Goal: Transaction & Acquisition: Subscribe to service/newsletter

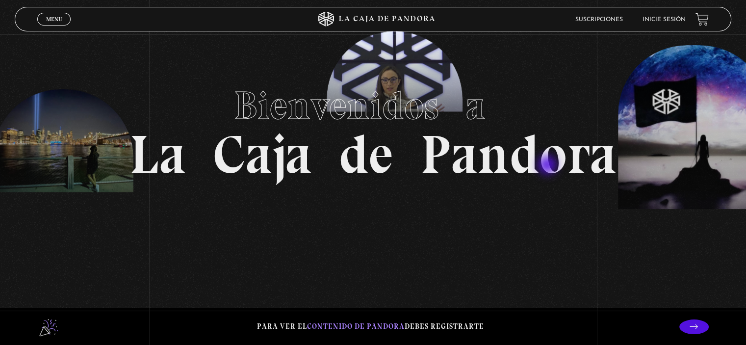
scroll to position [49, 0]
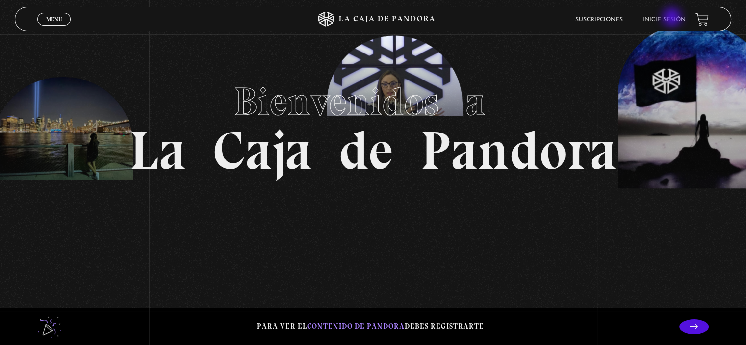
click at [673, 18] on link "Inicie sesión" at bounding box center [663, 20] width 43 height 6
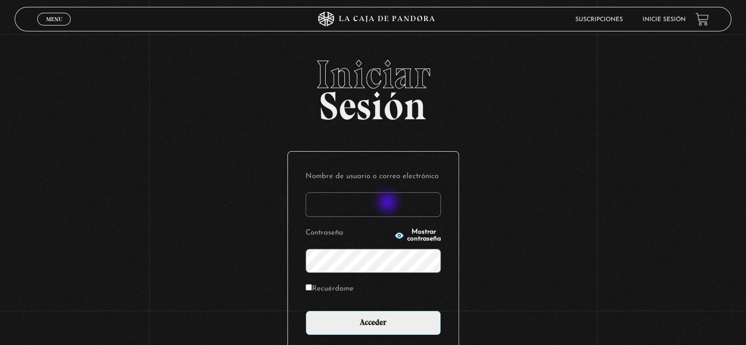
click at [388, 203] on input "Nombre de usuario o correo electrónico" at bounding box center [373, 204] width 135 height 25
type input "[EMAIL_ADDRESS][DOMAIN_NAME]"
click at [318, 287] on label "Recuérdame" at bounding box center [330, 289] width 48 height 15
click at [312, 287] on input "Recuérdame" at bounding box center [309, 287] width 6 height 6
checkbox input "true"
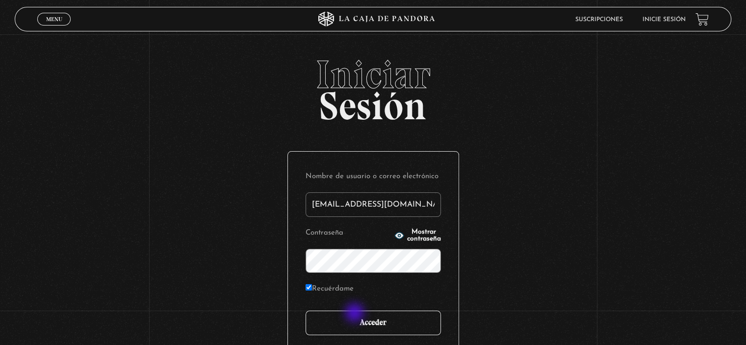
click at [356, 313] on input "Acceder" at bounding box center [373, 322] width 135 height 25
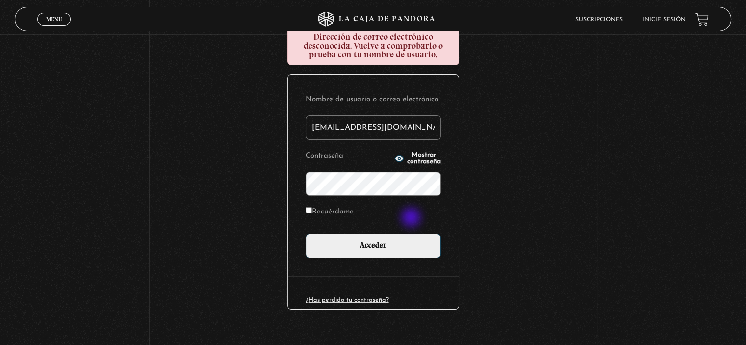
scroll to position [135, 0]
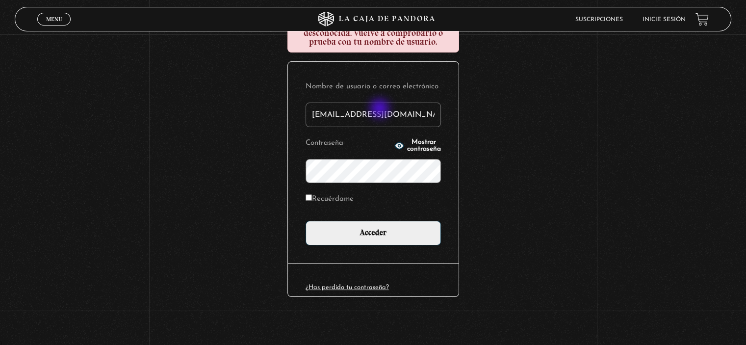
click at [381, 109] on input "salasgraphics397@gmail.com" at bounding box center [373, 114] width 135 height 25
click at [381, 113] on input "salasgraphics397@gmail.com" at bounding box center [373, 114] width 135 height 25
type input "gordo_0701@hotmail.es"
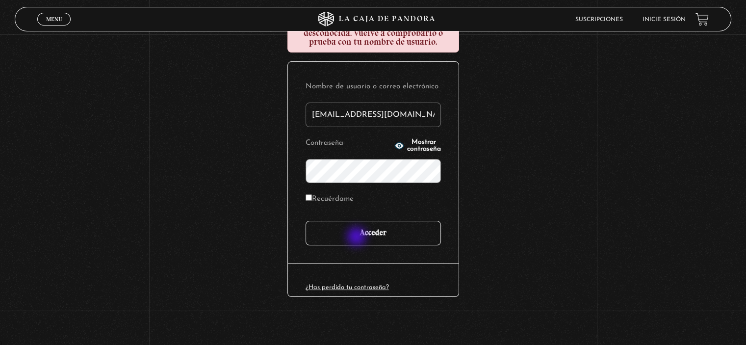
click at [358, 237] on input "Acceder" at bounding box center [373, 233] width 135 height 25
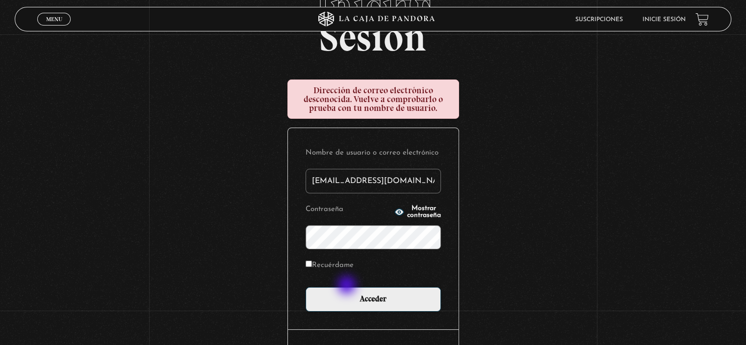
scroll to position [81, 0]
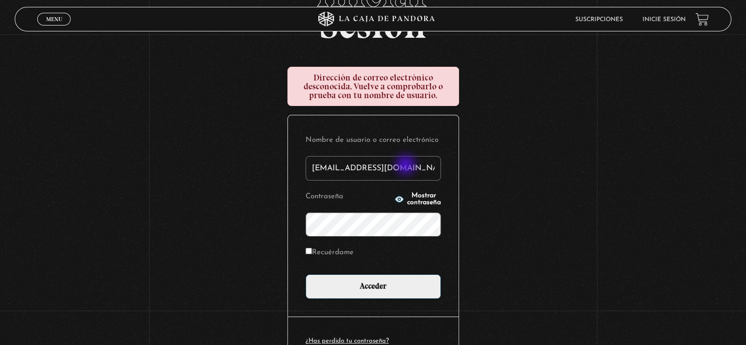
click at [407, 166] on input "[EMAIL_ADDRESS][DOMAIN_NAME]" at bounding box center [373, 168] width 135 height 25
click at [407, 166] on input "gordo_0701@hotmail.es" at bounding box center [373, 168] width 135 height 25
type input "argos.promocionales@hotmail.com"
click at [344, 234] on form "Nombre de usuario o correo electrónico argos.promocionales@hotmail.com Contrase…" at bounding box center [373, 215] width 135 height 165
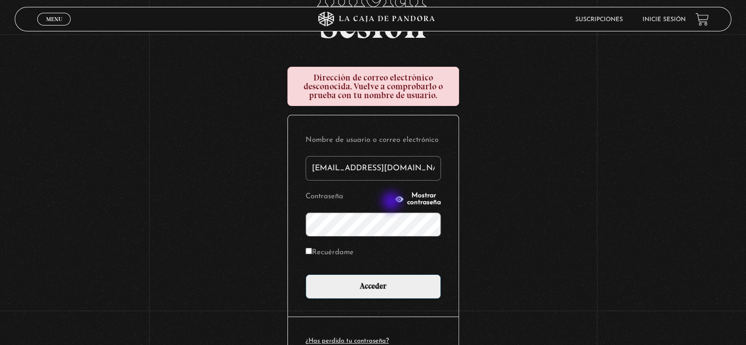
click at [394, 202] on button "Mostrar contraseña" at bounding box center [417, 199] width 47 height 14
click at [338, 253] on label "Recuérdame" at bounding box center [330, 252] width 48 height 15
click at [312, 253] on input "Recuérdame" at bounding box center [309, 251] width 6 height 6
checkbox input "true"
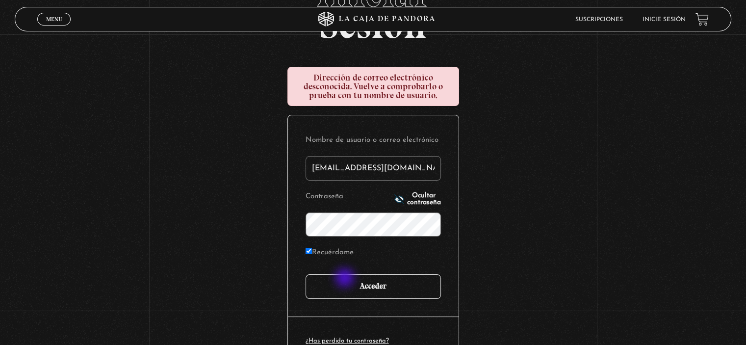
click at [346, 280] on input "Acceder" at bounding box center [373, 286] width 135 height 25
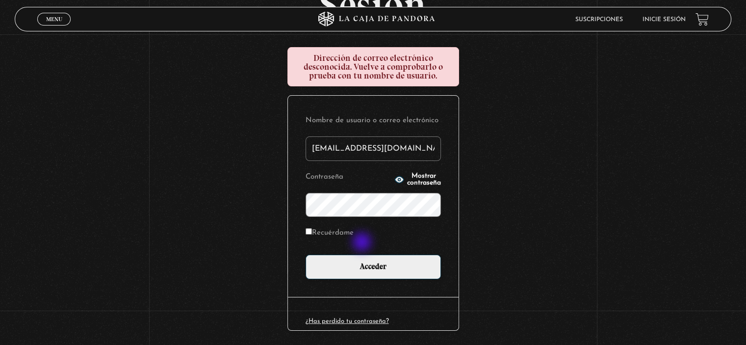
scroll to position [135, 0]
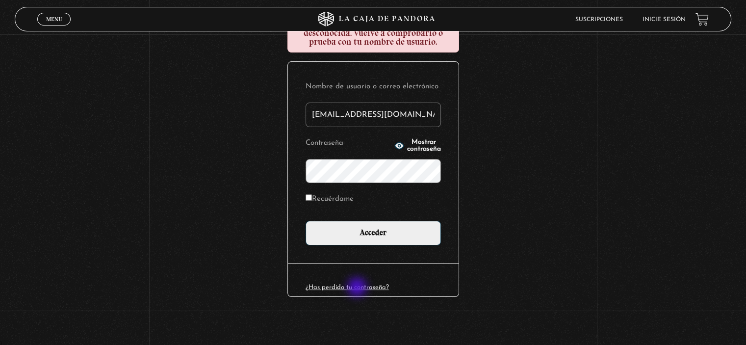
click at [358, 287] on link "¿Has perdido tu contraseña?" at bounding box center [347, 287] width 83 height 6
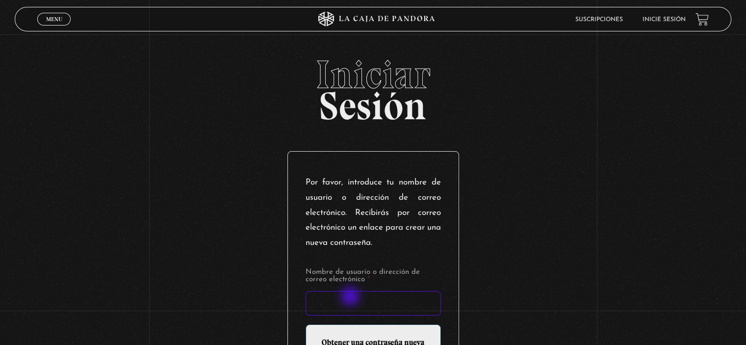
click at [351, 298] on input "Nombre de usuario o dirección de correo electrónico *" at bounding box center [373, 303] width 135 height 25
type input "salasgraphics397@gmail.com"
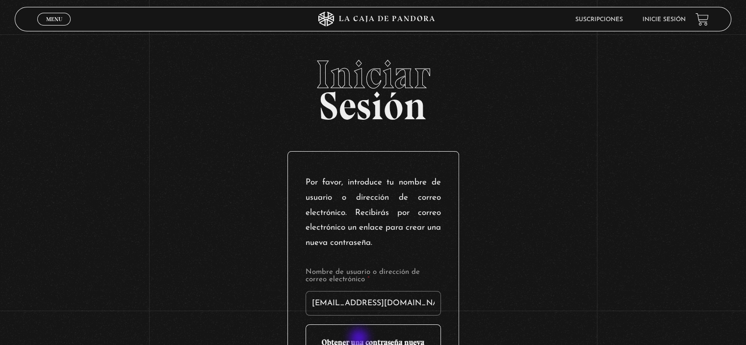
click at [360, 339] on input "Obtener una contraseña nueva" at bounding box center [373, 342] width 135 height 37
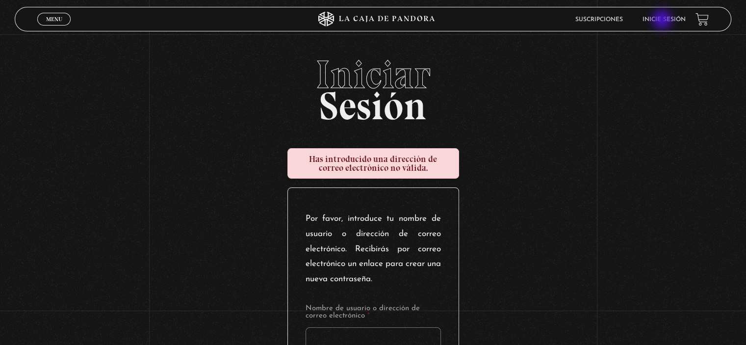
click at [663, 21] on link "Inicie sesión" at bounding box center [663, 20] width 43 height 6
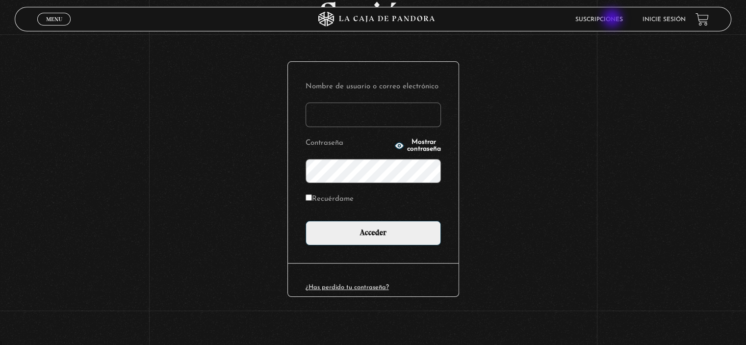
click at [613, 19] on link "Suscripciones" at bounding box center [599, 20] width 48 height 6
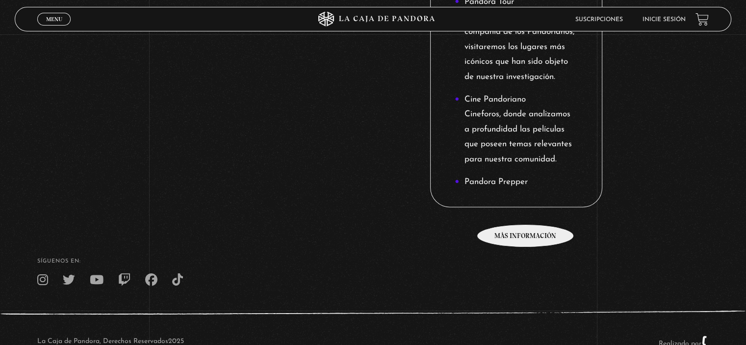
scroll to position [1191, 0]
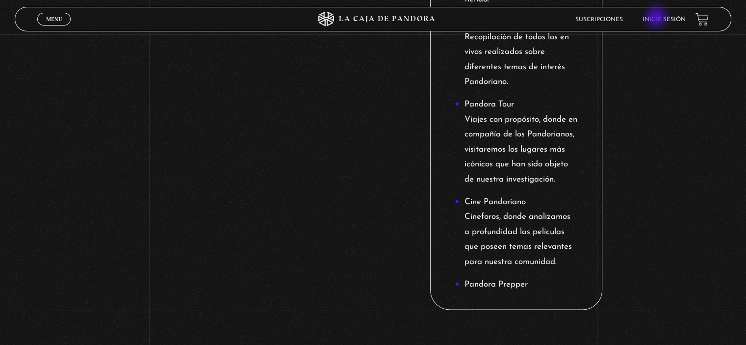
click at [657, 18] on link "Inicie sesión" at bounding box center [663, 20] width 43 height 6
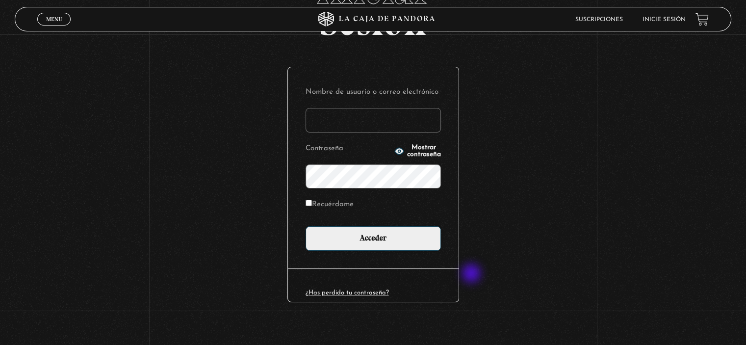
scroll to position [90, 0]
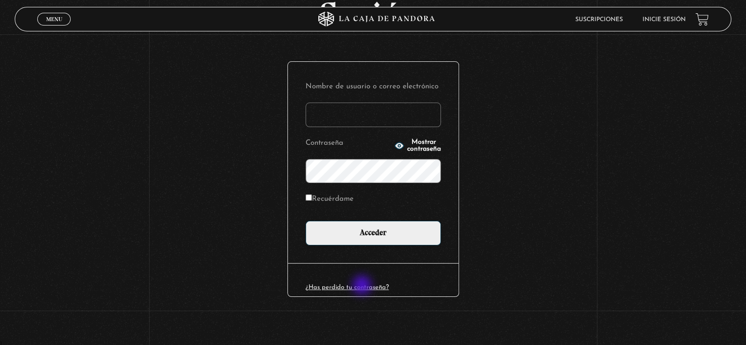
click at [363, 286] on link "¿Has perdido tu contraseña?" at bounding box center [347, 287] width 83 height 6
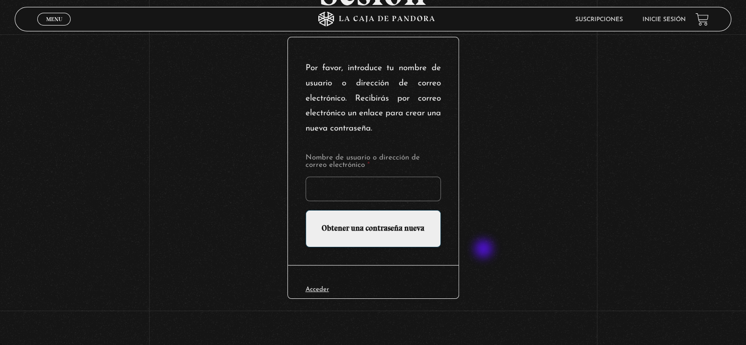
scroll to position [116, 0]
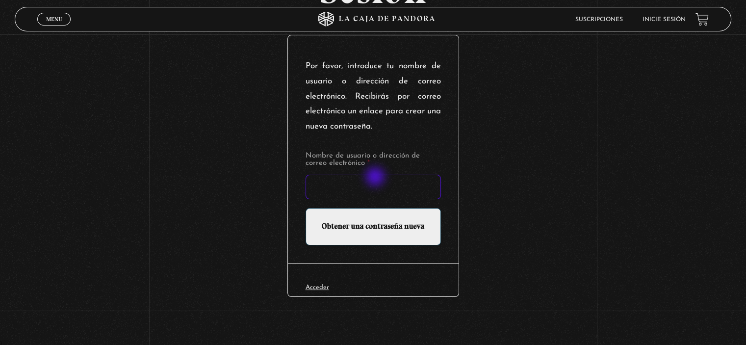
click at [376, 178] on input "Nombre de usuario o dirección de correo electrónico *" at bounding box center [373, 187] width 135 height 25
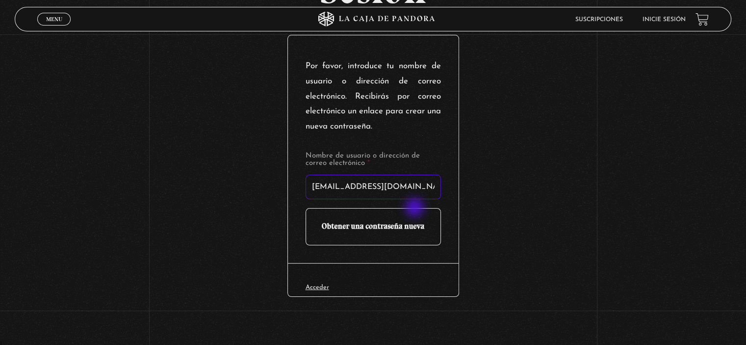
type input "[EMAIL_ADDRESS][DOMAIN_NAME]"
click at [415, 227] on input "Obtener una contraseña nueva" at bounding box center [373, 226] width 135 height 37
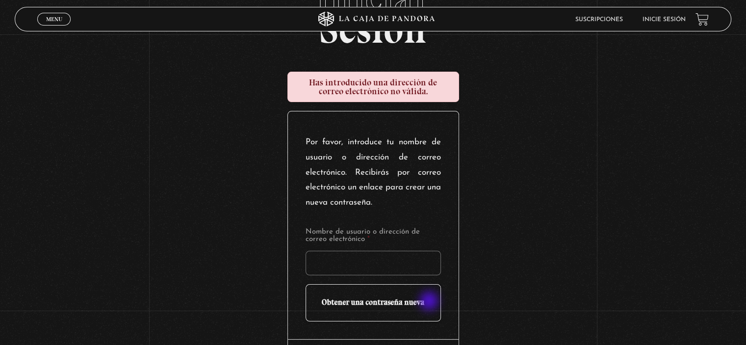
scroll to position [81, 0]
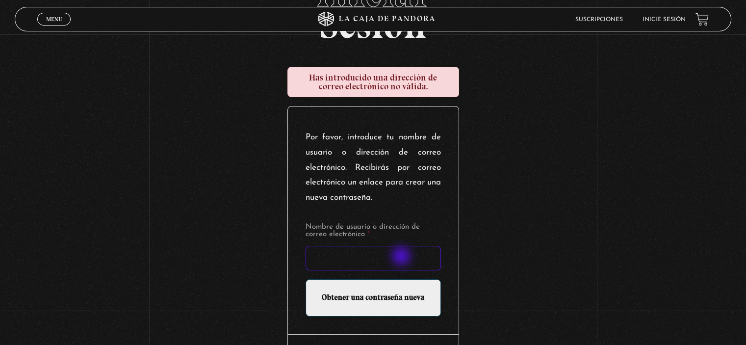
click at [402, 257] on input "Nombre de usuario o dirección de correo electrónico *" at bounding box center [373, 258] width 135 height 25
type input "salasgraphics397@gmail.com"
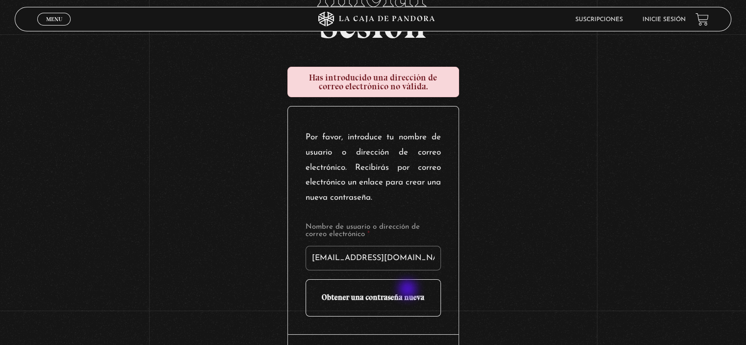
click at [409, 290] on input "Obtener una contraseña nueva" at bounding box center [373, 297] width 135 height 37
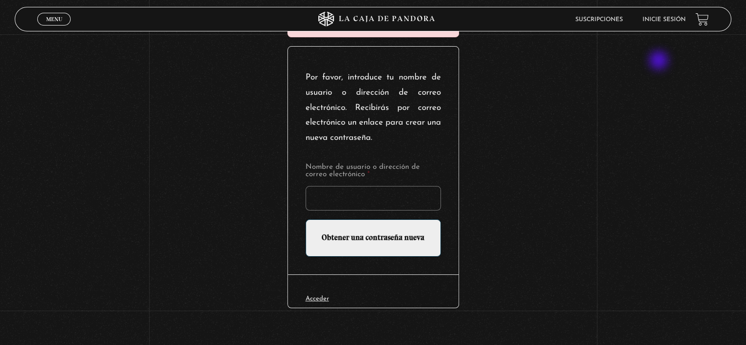
scroll to position [136, 0]
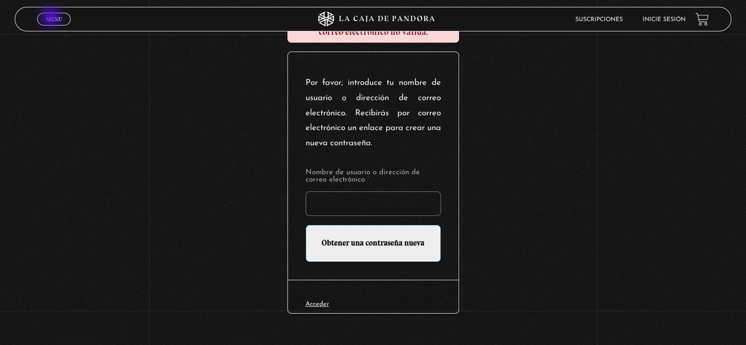
click at [52, 17] on span "Menu" at bounding box center [54, 19] width 16 height 6
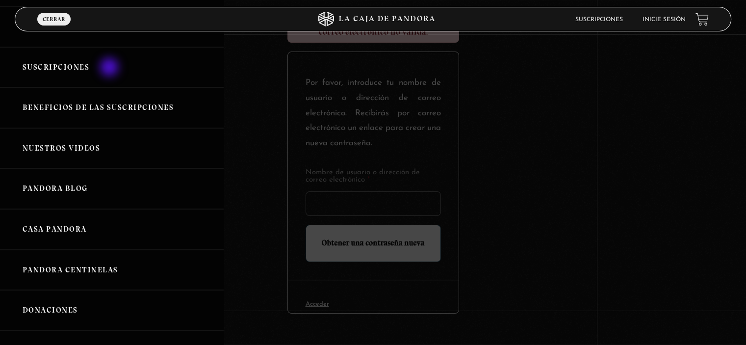
scroll to position [0, 0]
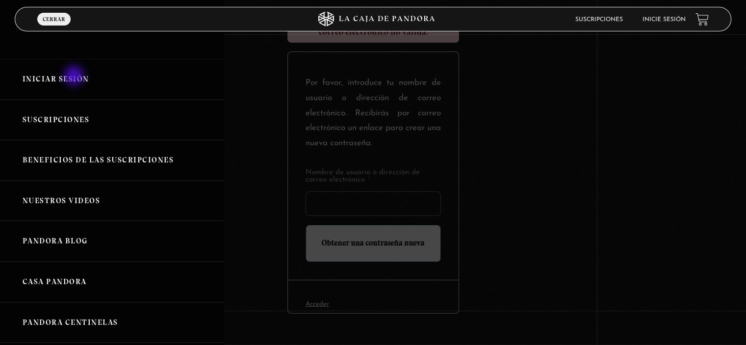
click at [75, 76] on link "Iniciar Sesión" at bounding box center [112, 79] width 224 height 41
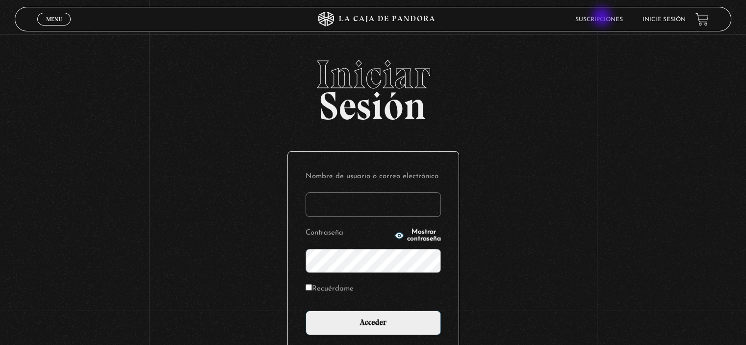
click at [603, 18] on link "Suscripciones" at bounding box center [599, 20] width 48 height 6
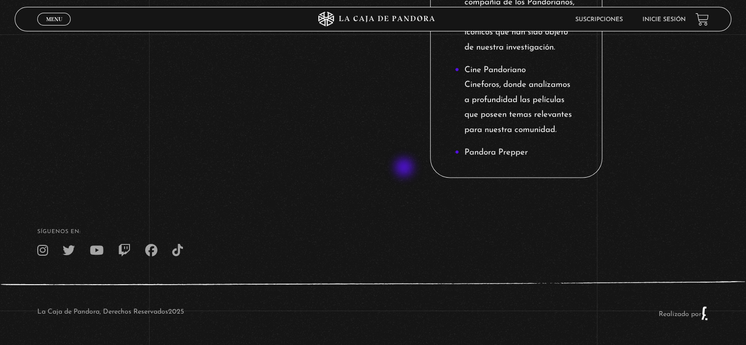
scroll to position [1338, 0]
click at [661, 17] on link "Inicie sesión" at bounding box center [663, 20] width 43 height 6
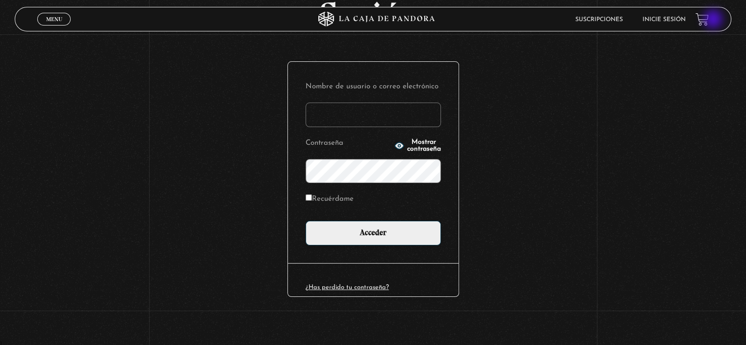
click at [709, 20] on link at bounding box center [701, 19] width 13 height 13
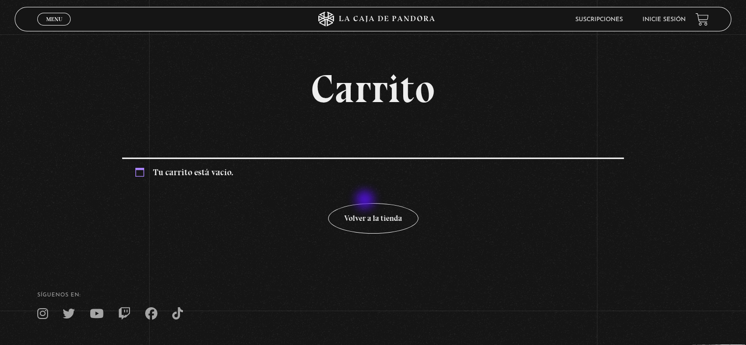
click at [367, 198] on div "Tu carrito está vacío. Volver a la tienda" at bounding box center [372, 195] width 501 height 77
click at [370, 212] on link "Volver a la tienda" at bounding box center [373, 218] width 90 height 31
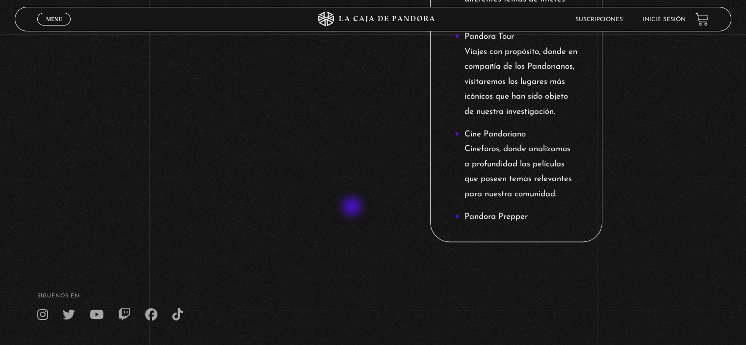
scroll to position [1338, 0]
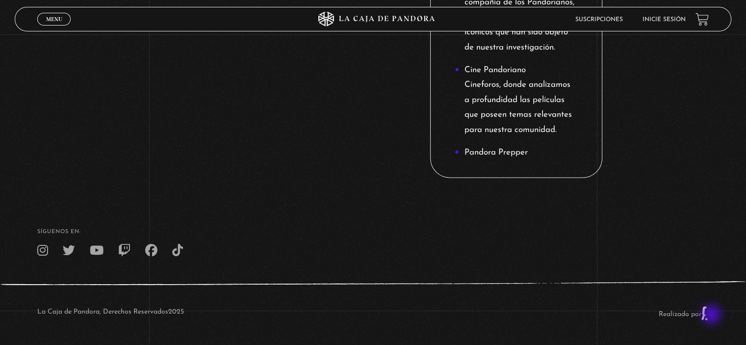
click at [709, 315] on link "Realizado por" at bounding box center [684, 313] width 50 height 7
click at [709, 313] on link "Realizado por" at bounding box center [684, 313] width 50 height 7
click at [63, 25] on span "Cerrar" at bounding box center [54, 28] width 23 height 7
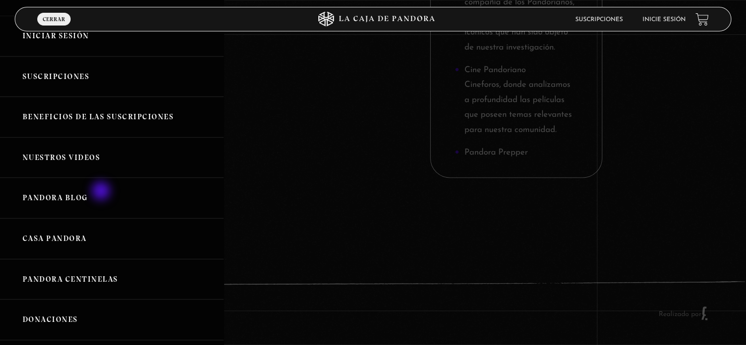
scroll to position [49, 0]
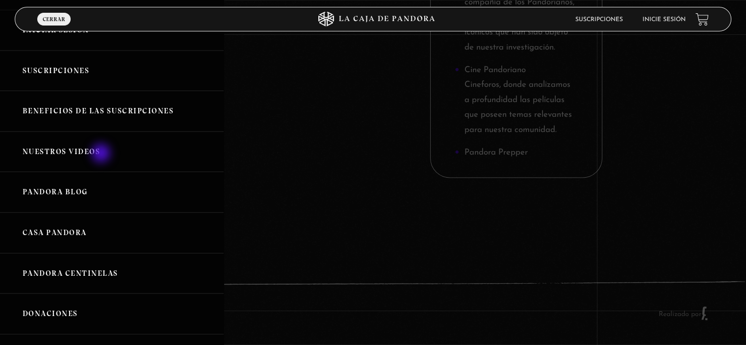
click at [101, 150] on link "Nuestros Videos" at bounding box center [112, 151] width 224 height 41
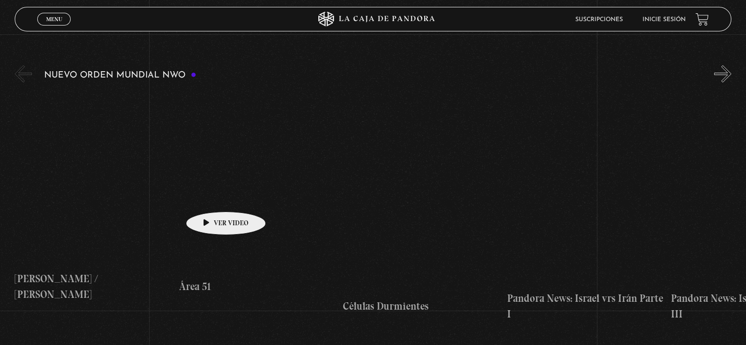
scroll to position [147, 0]
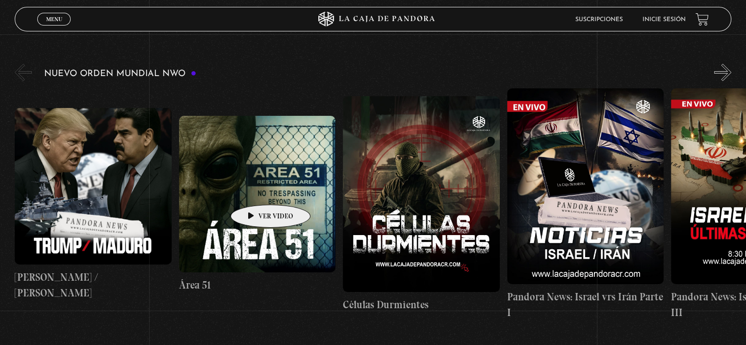
click at [255, 190] on figure at bounding box center [257, 194] width 156 height 156
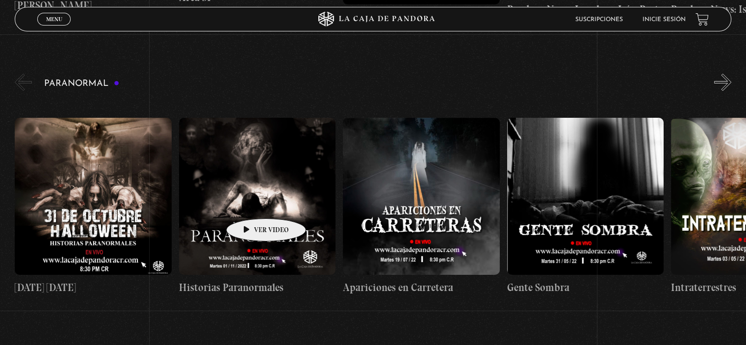
scroll to position [458, 0]
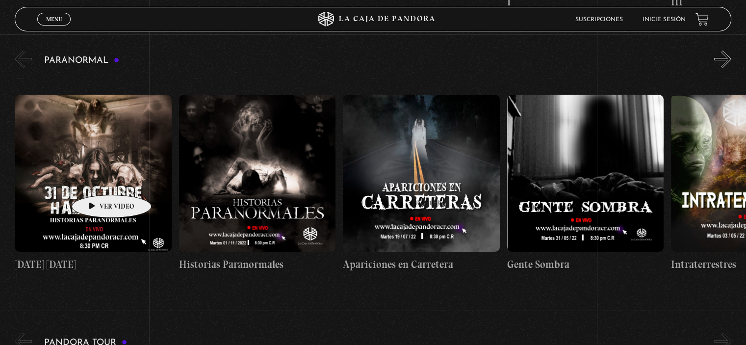
click at [96, 180] on figure at bounding box center [93, 173] width 156 height 156
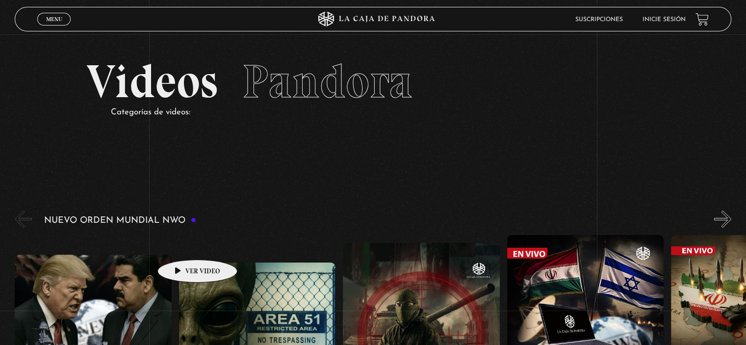
scroll to position [0, 0]
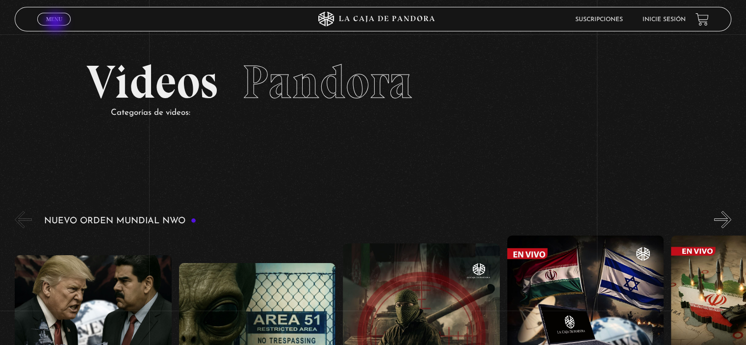
click at [56, 23] on link "Menu Cerrar" at bounding box center [53, 19] width 33 height 13
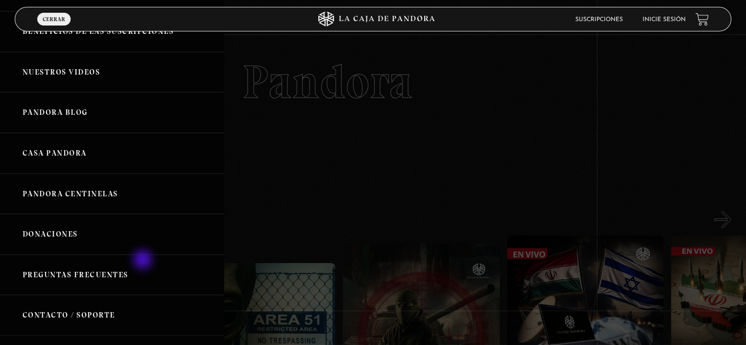
scroll to position [163, 0]
